Goal: Task Accomplishment & Management: Complete application form

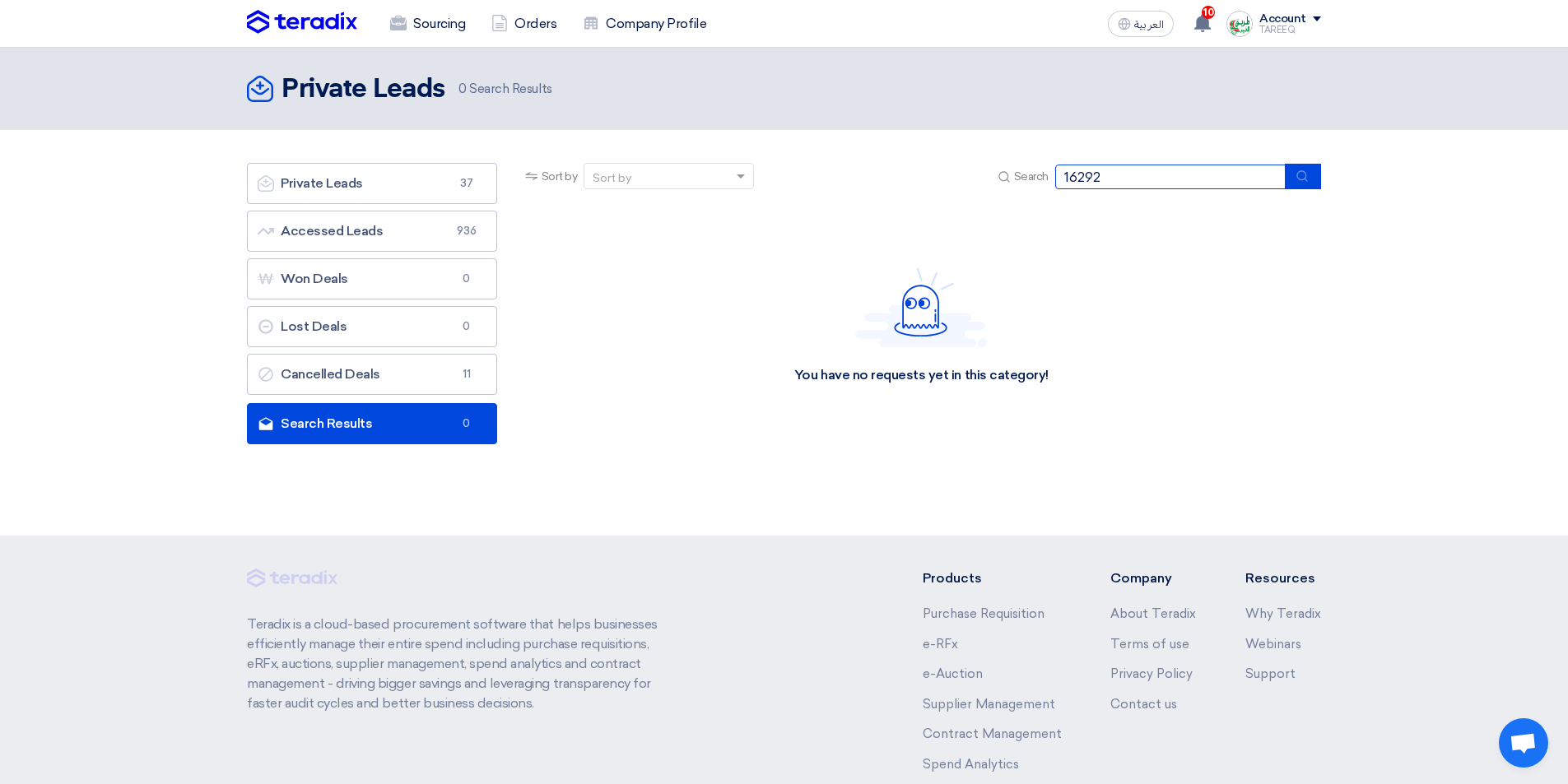
drag, startPoint x: 1110, startPoint y: 181, endPoint x: 898, endPoint y: 195, distance: 212.5
click at [898, 194] on div "Sort by Sort by Search 16292" at bounding box center [921, 182] width 799 height 39
type input "16134"
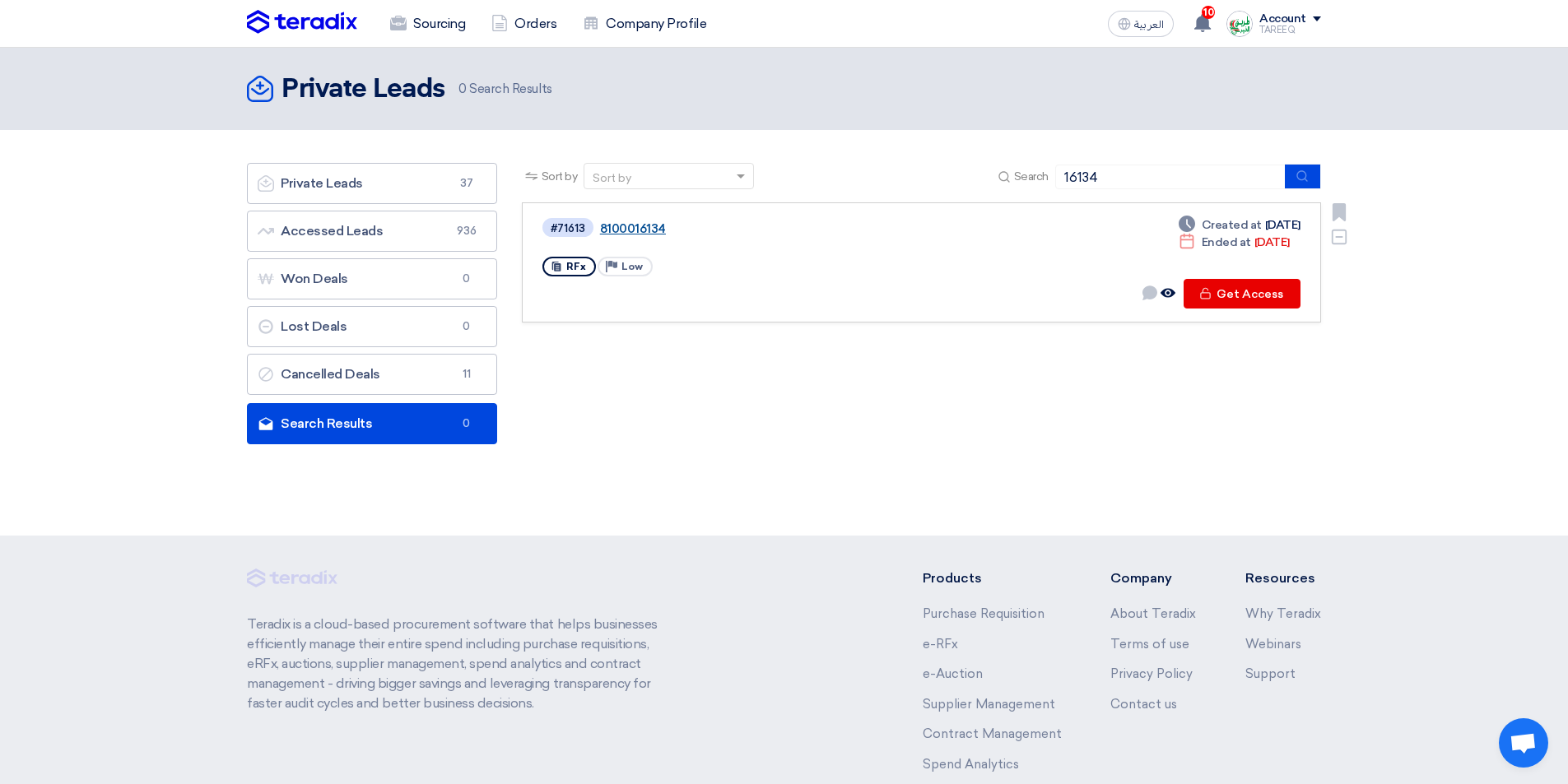
click at [633, 229] on link "8100016134" at bounding box center [806, 228] width 412 height 15
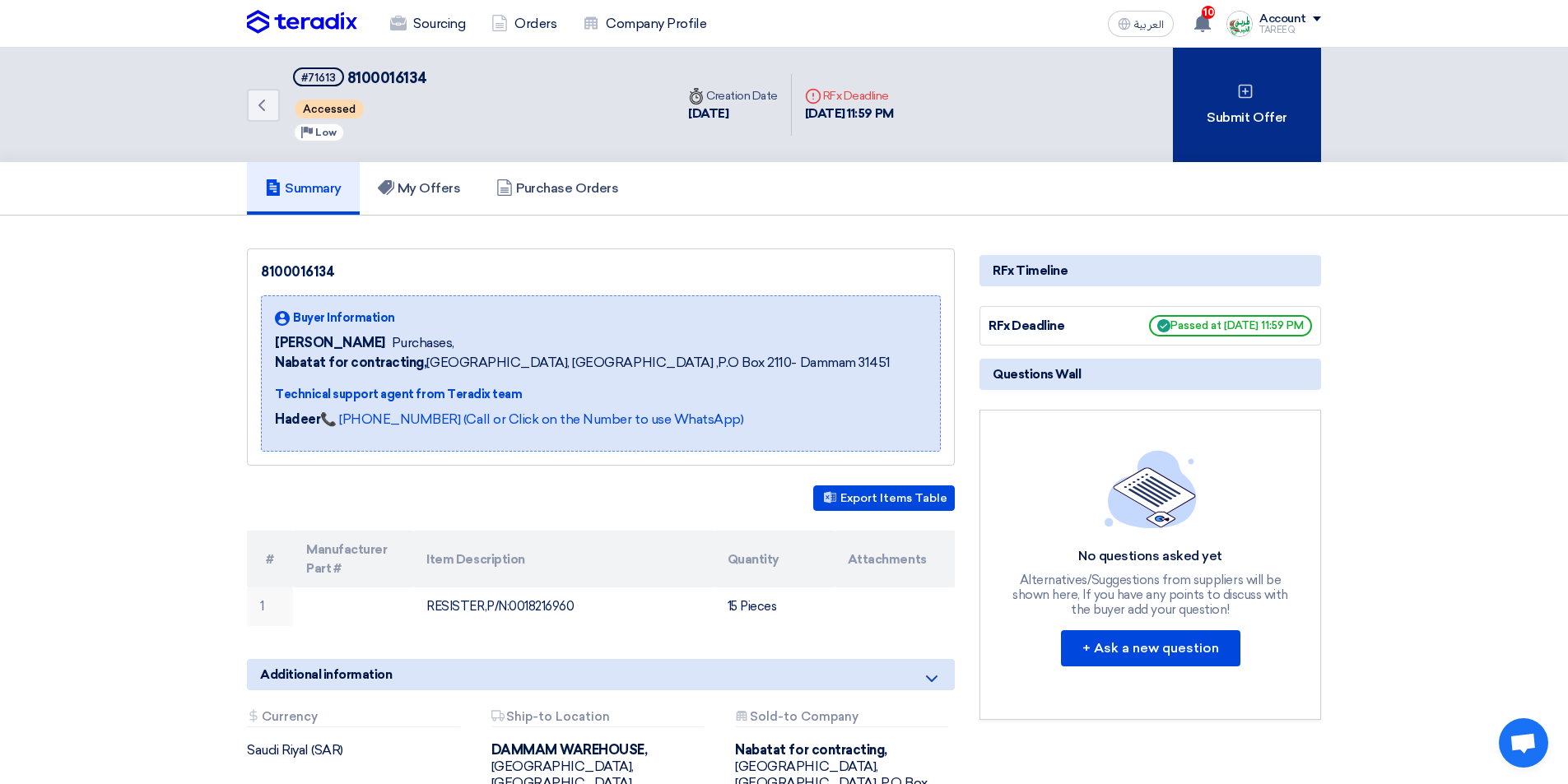
click at [1235, 83] on div "Submit Offer" at bounding box center [1247, 105] width 148 height 115
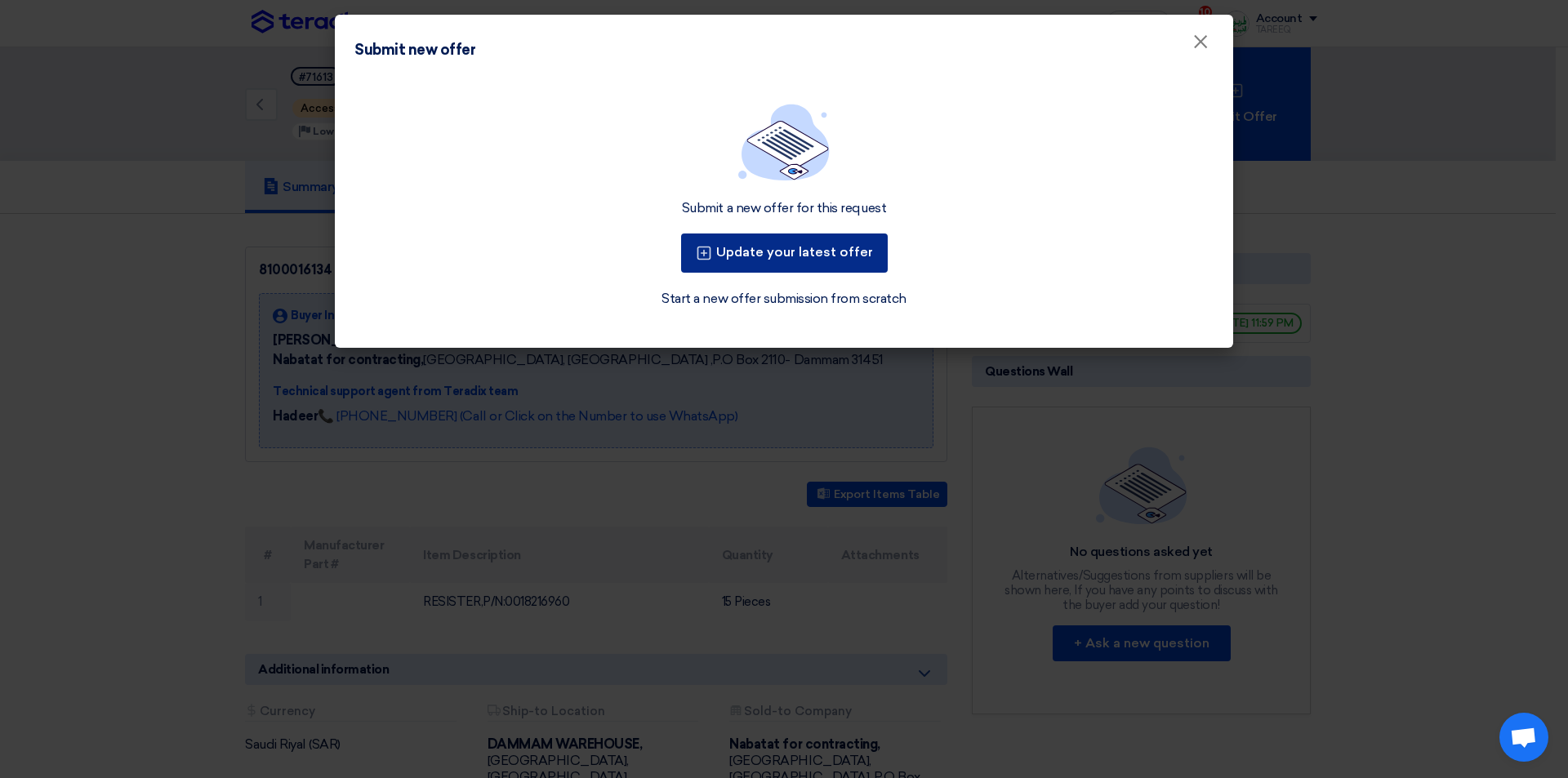
click at [773, 248] on button "Update your latest offer" at bounding box center [785, 252] width 207 height 39
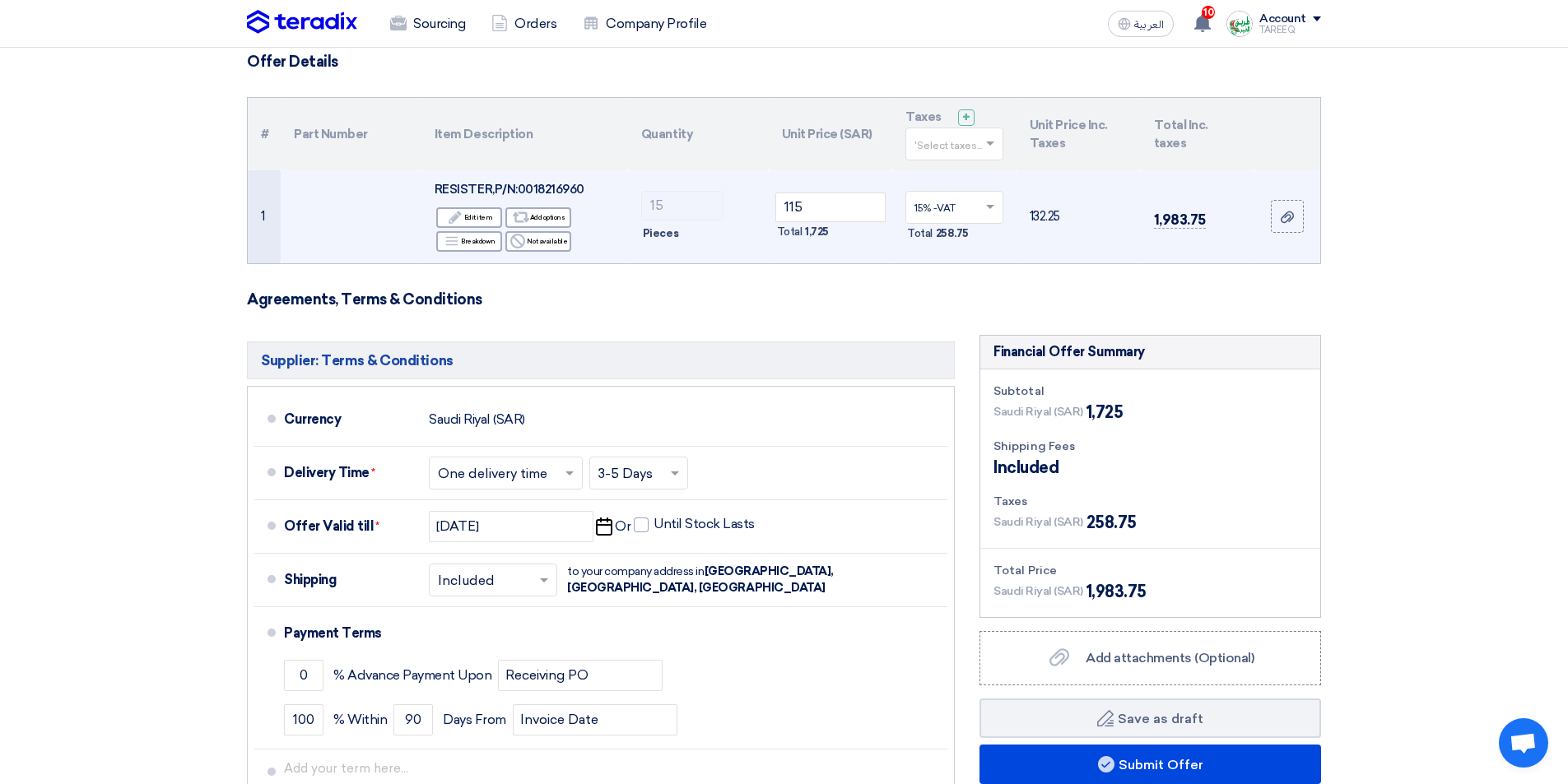
scroll to position [82, 0]
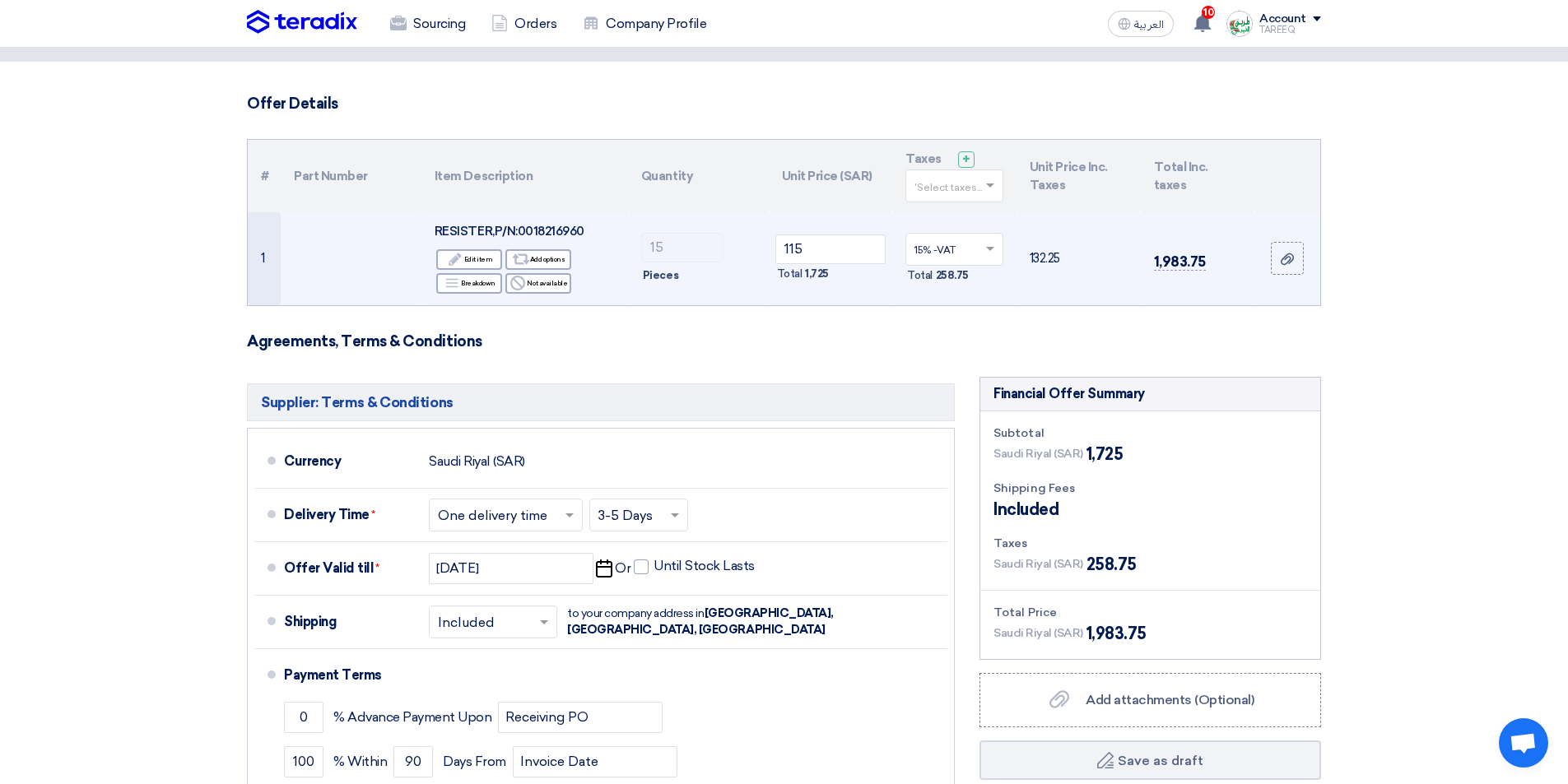
click at [570, 227] on span "RESISTER,P/N:0018216960" at bounding box center [509, 231] width 150 height 15
copy span "0018216960"
